Goal: Information Seeking & Learning: Learn about a topic

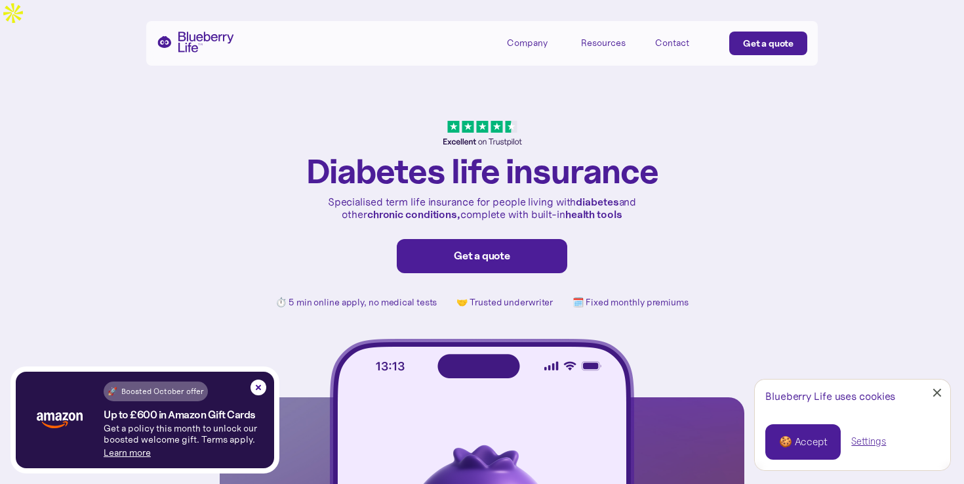
click at [525, 51] on div "Company" at bounding box center [536, 42] width 59 height 22
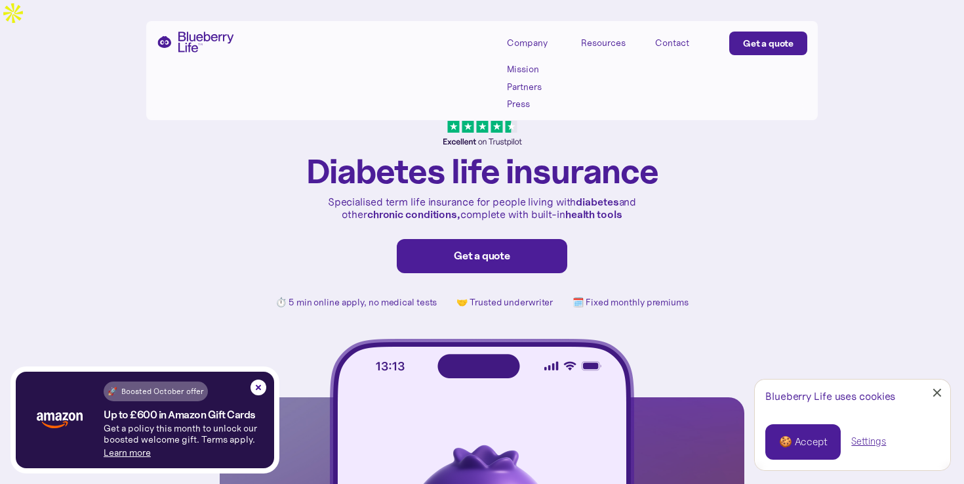
click at [661, 39] on div "Contact" at bounding box center [672, 42] width 34 height 11
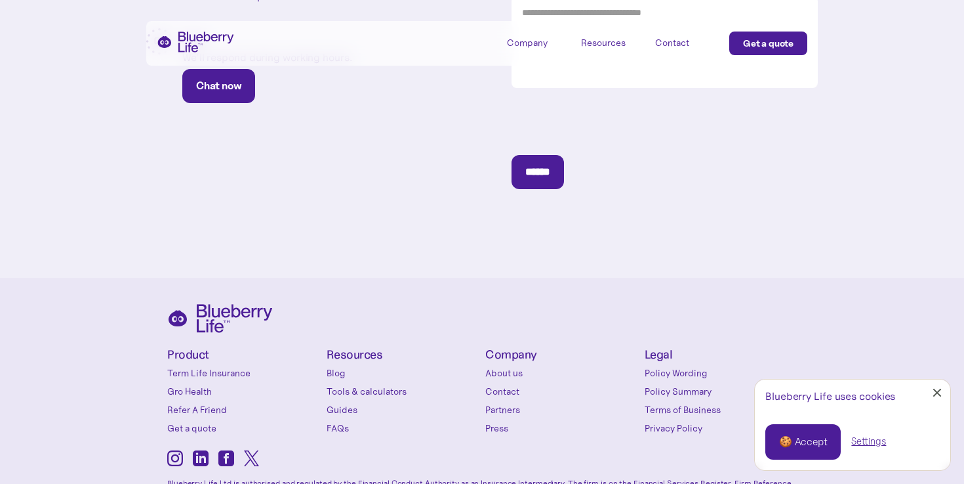
scroll to position [623, 0]
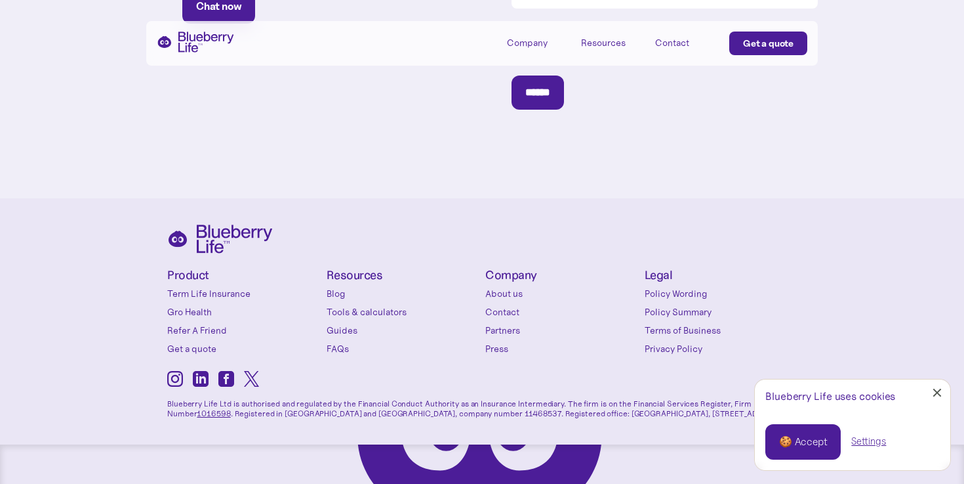
click at [508, 305] on link "Contact" at bounding box center [562, 311] width 153 height 13
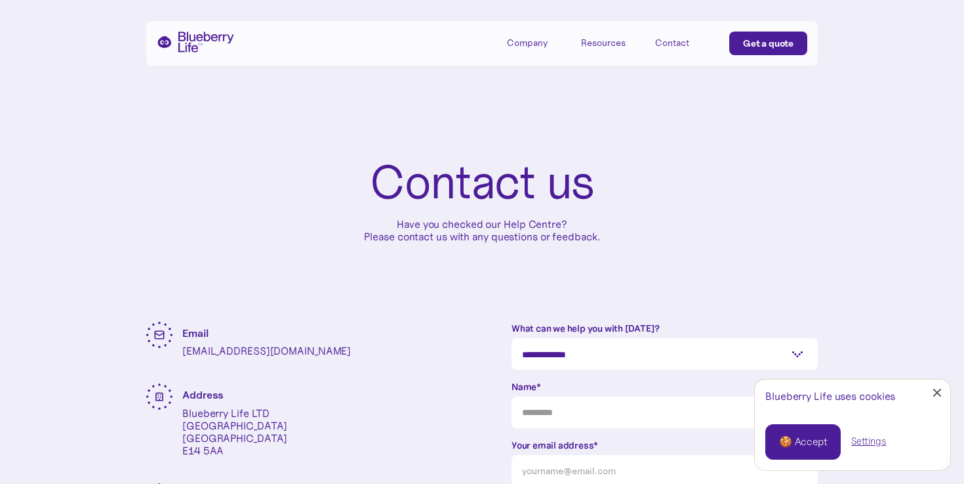
click at [495, 309] on div "Contact us Have you checked our Help Centre? Please contact us with any questio…" at bounding box center [482, 200] width 672 height 243
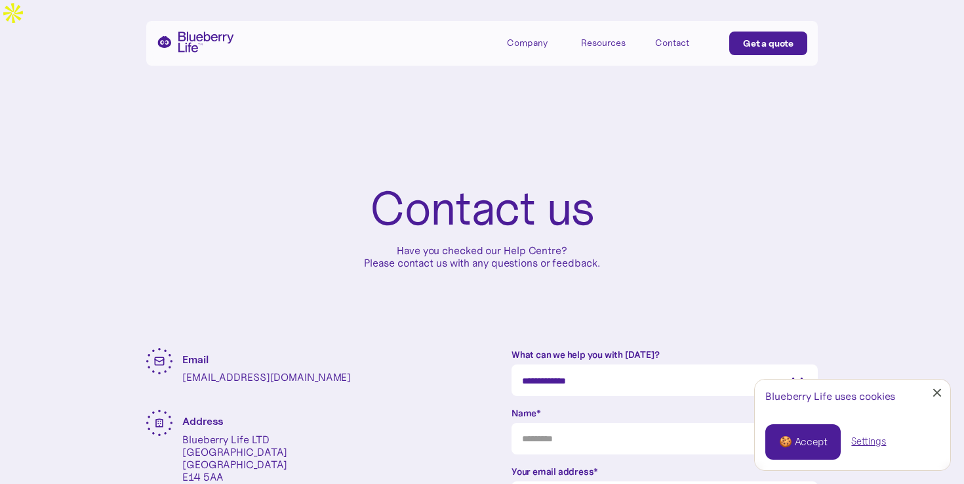
click at [533, 37] on div "Company" at bounding box center [527, 42] width 41 height 11
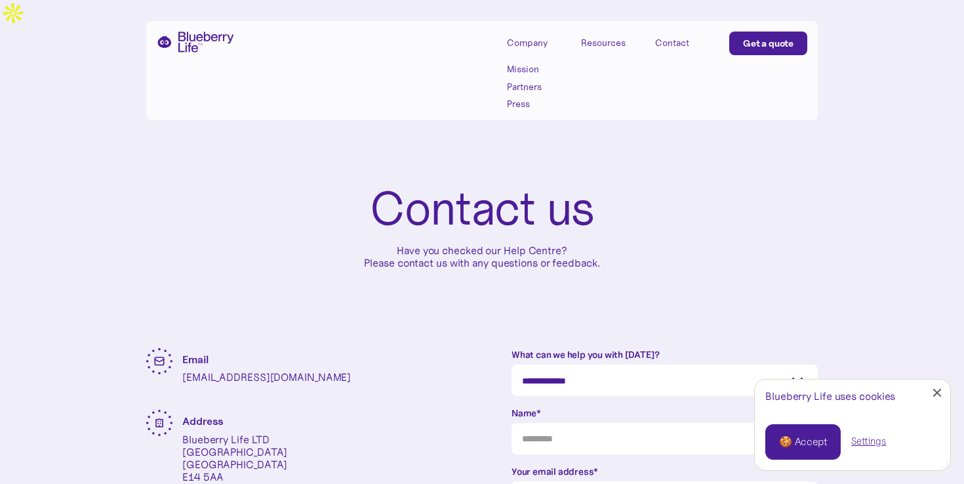
click at [525, 67] on link "Mission" at bounding box center [536, 69] width 59 height 11
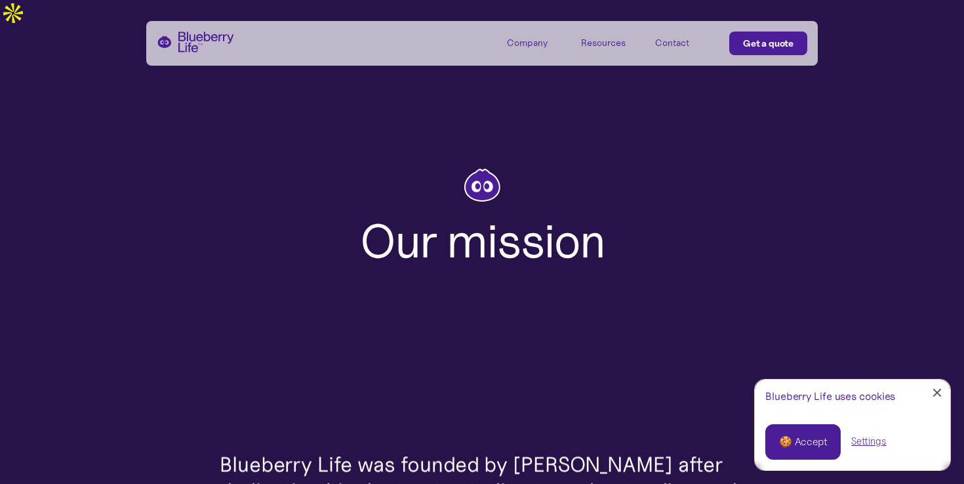
click at [524, 43] on div "Company" at bounding box center [527, 42] width 41 height 11
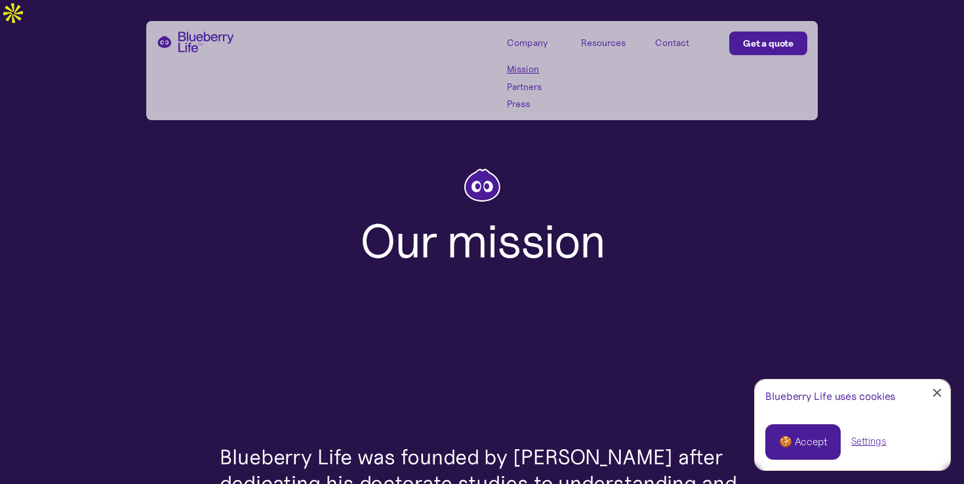
click at [527, 87] on link "Partners" at bounding box center [536, 86] width 59 height 11
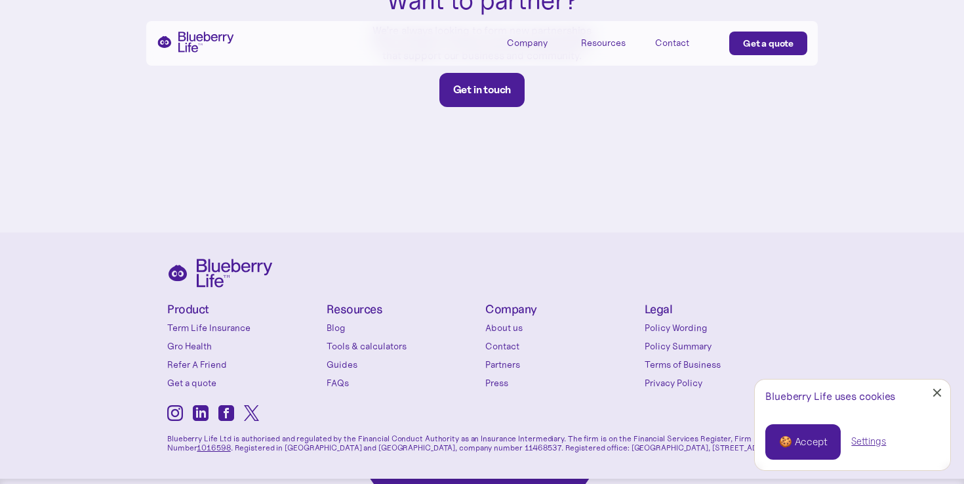
scroll to position [878, 0]
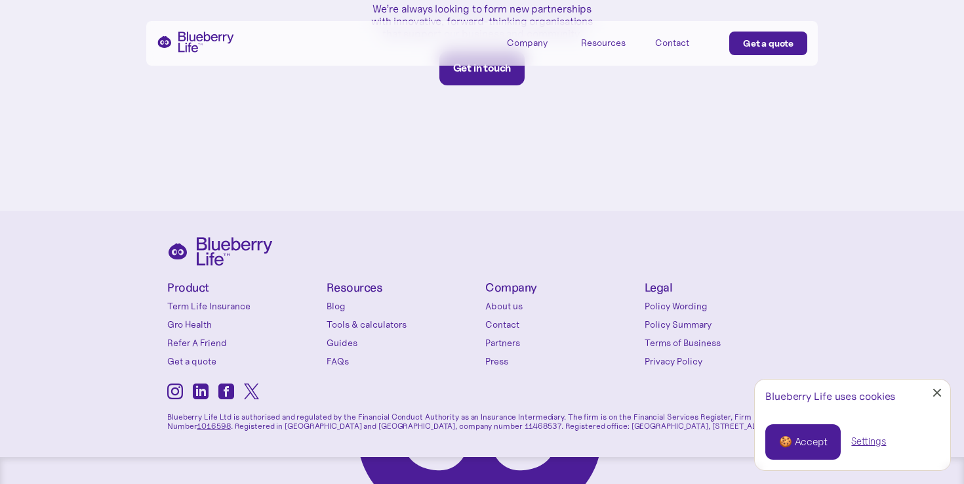
click at [492, 354] on link "Press" at bounding box center [562, 360] width 153 height 13
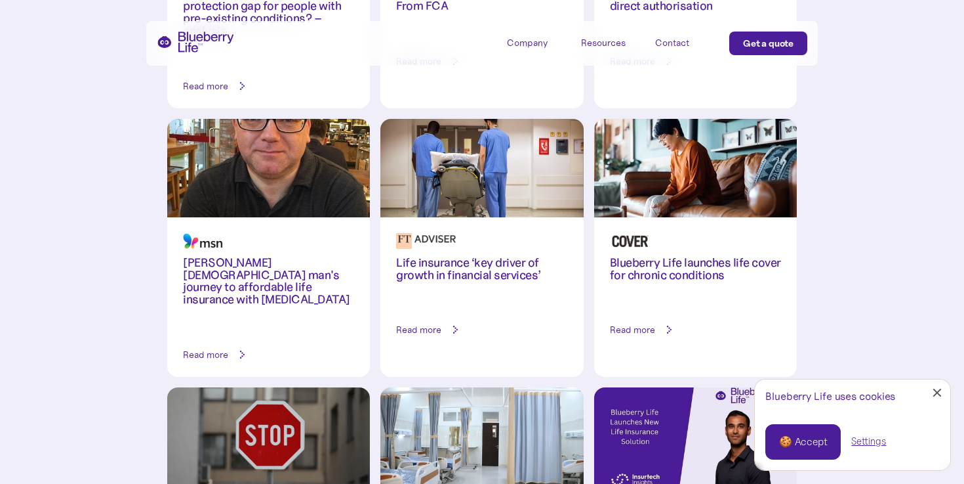
scroll to position [709, 0]
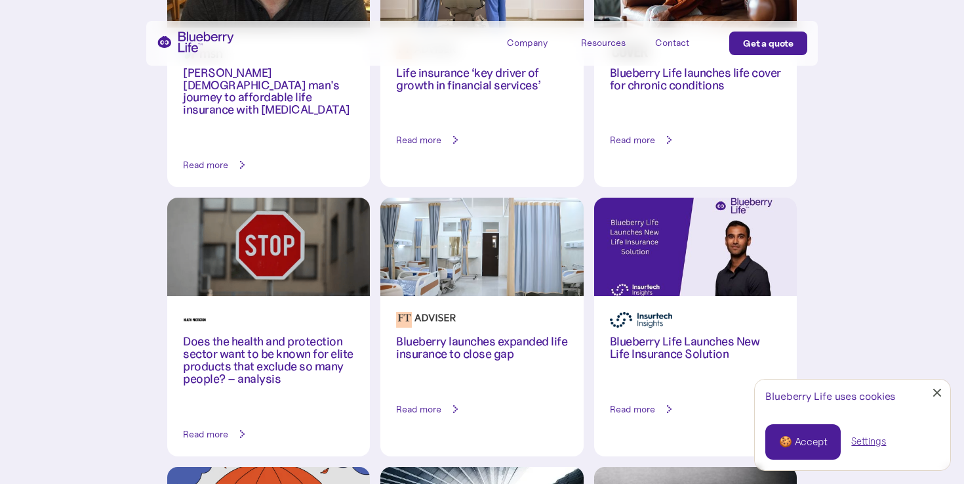
click at [596, 45] on div "Resources" at bounding box center [603, 42] width 45 height 11
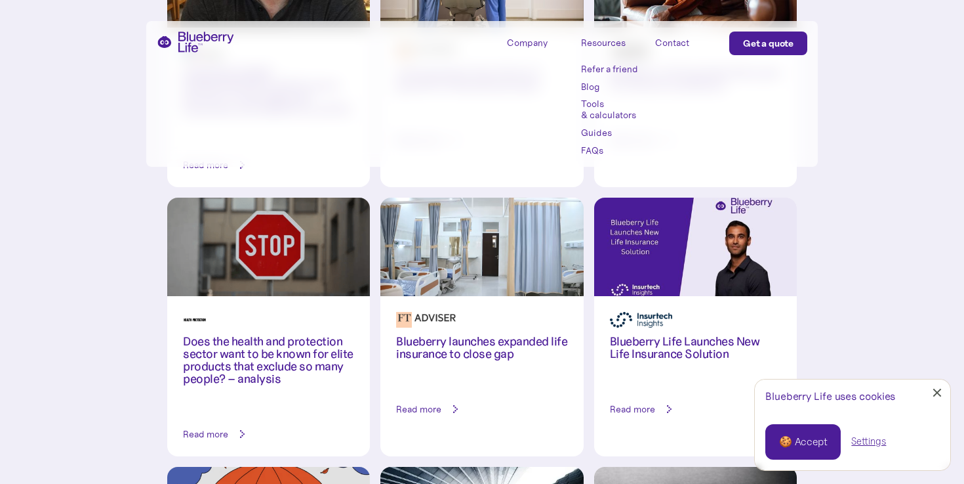
click at [608, 65] on link "Refer a friend" at bounding box center [610, 69] width 59 height 11
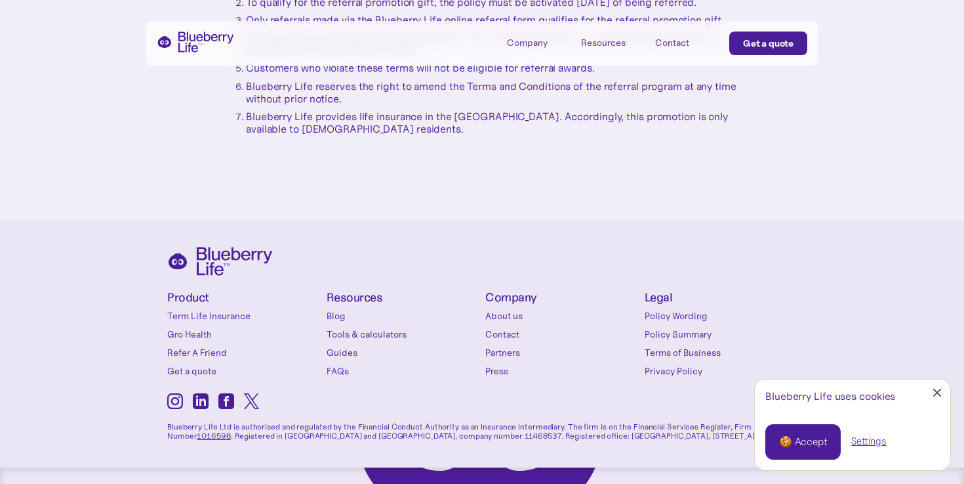
scroll to position [1858, 0]
